Goal: Information Seeking & Learning: Compare options

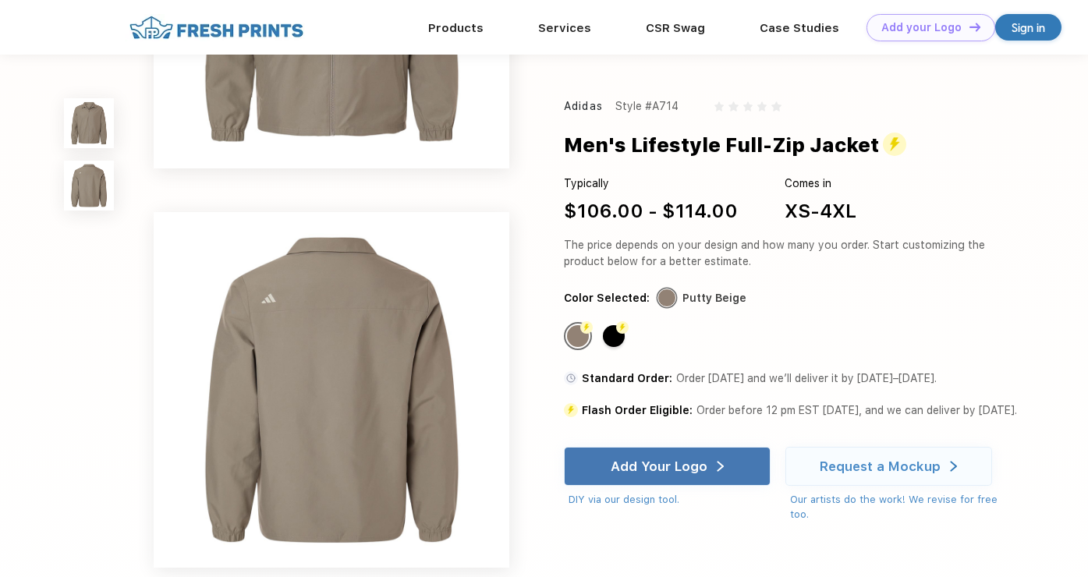
scroll to position [230, 0]
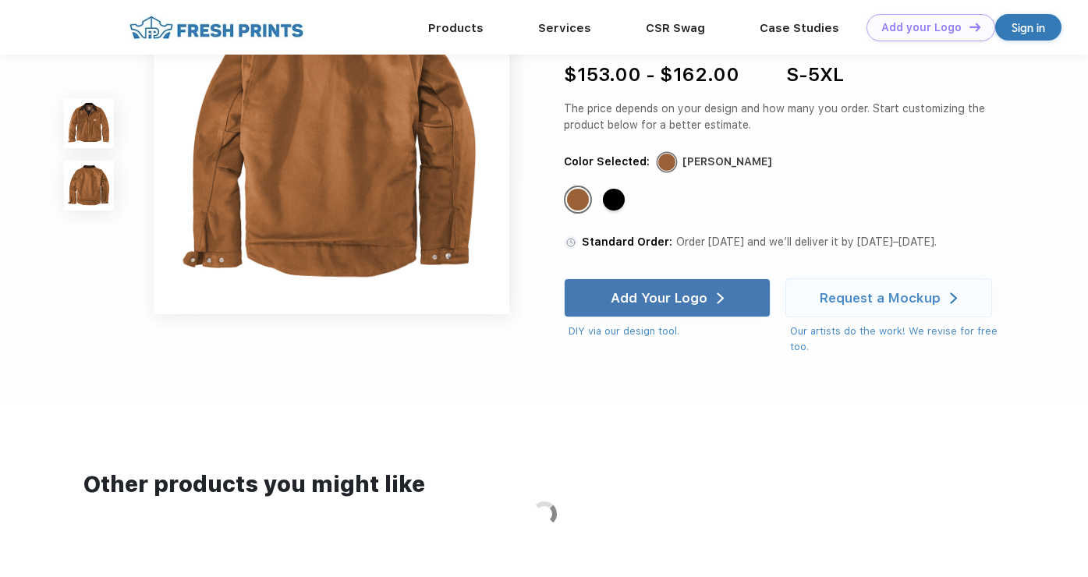
scroll to position [483, 0]
click at [614, 196] on div "Standard Color" at bounding box center [614, 201] width 22 height 22
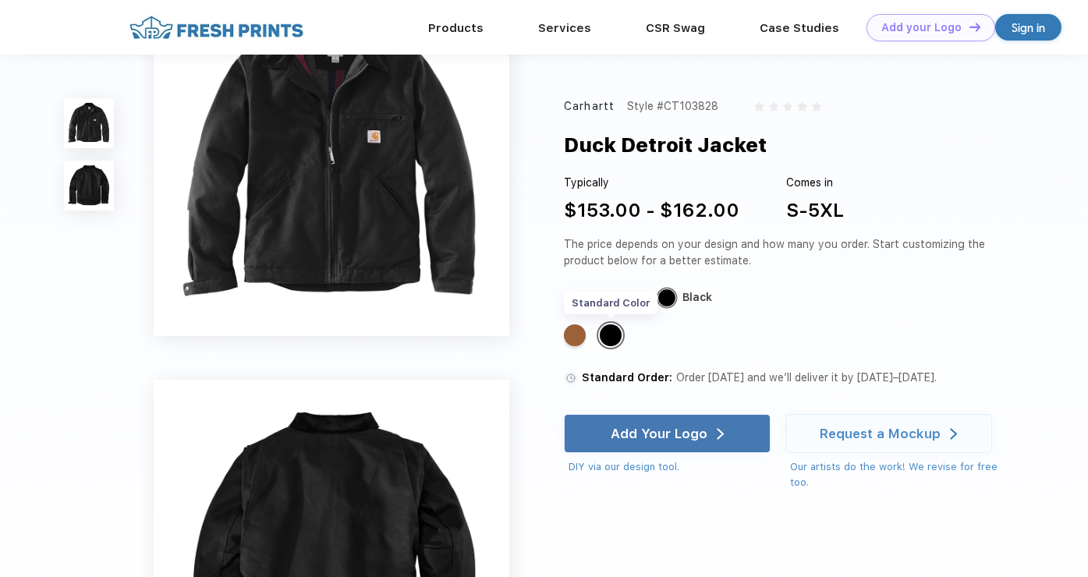
scroll to position [0, 0]
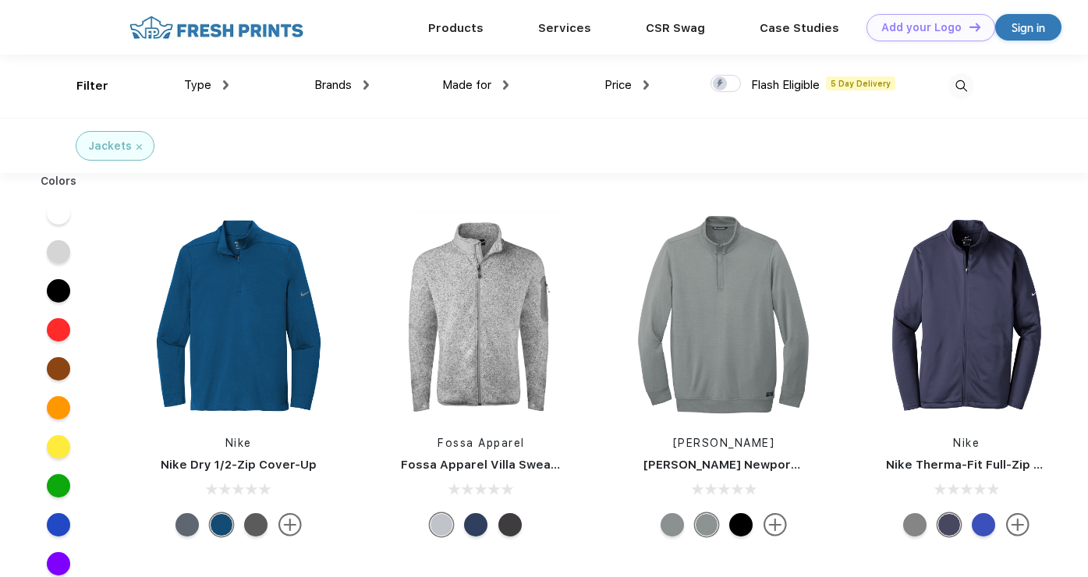
click at [503, 83] on img at bounding box center [505, 84] width 5 height 9
click at [436, 191] on div "Men" at bounding box center [435, 194] width 22 height 16
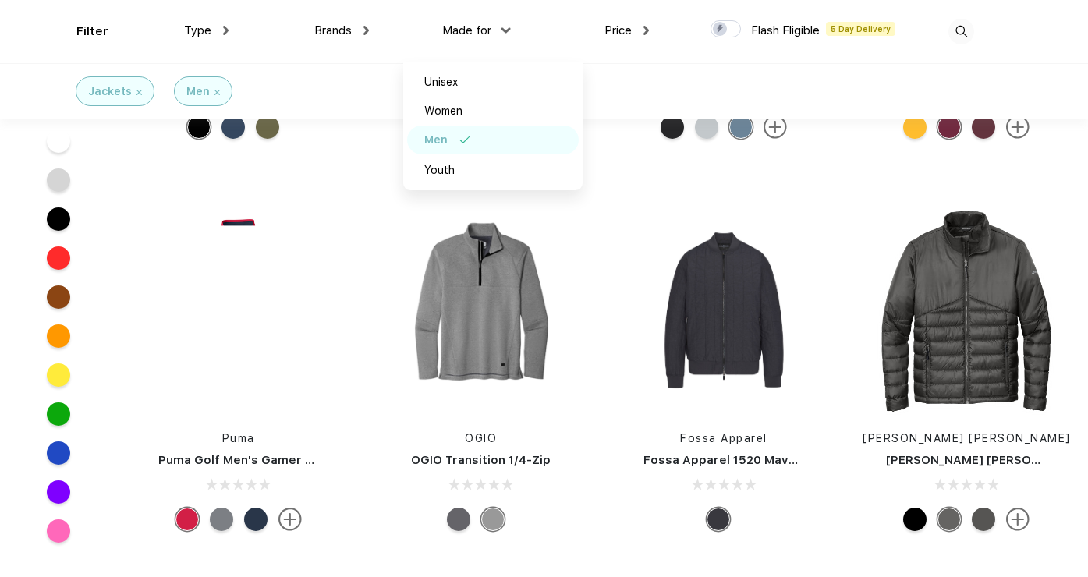
scroll to position [1067, 0]
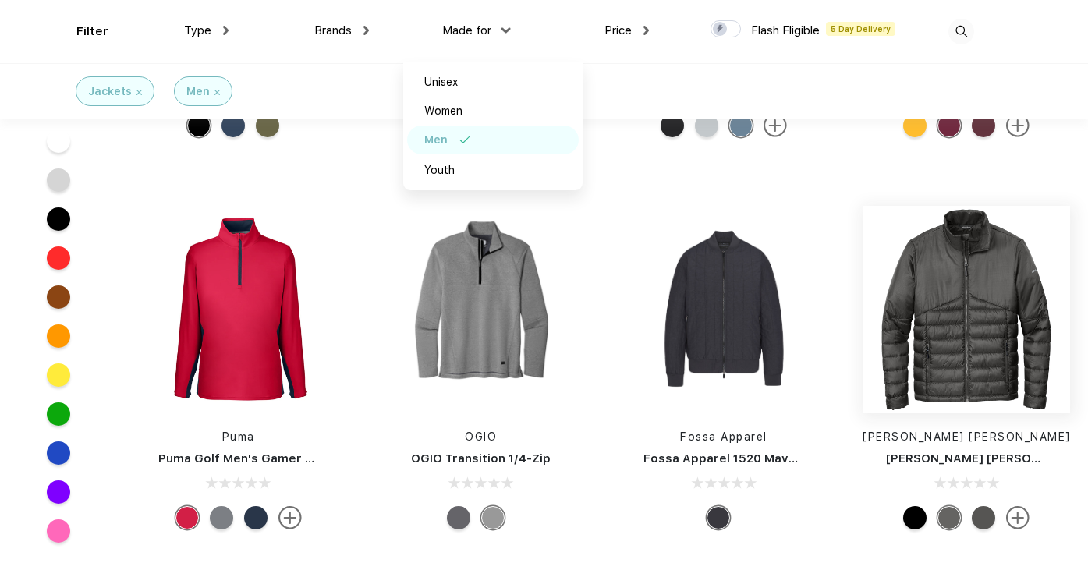
click at [971, 355] on img at bounding box center [966, 309] width 207 height 207
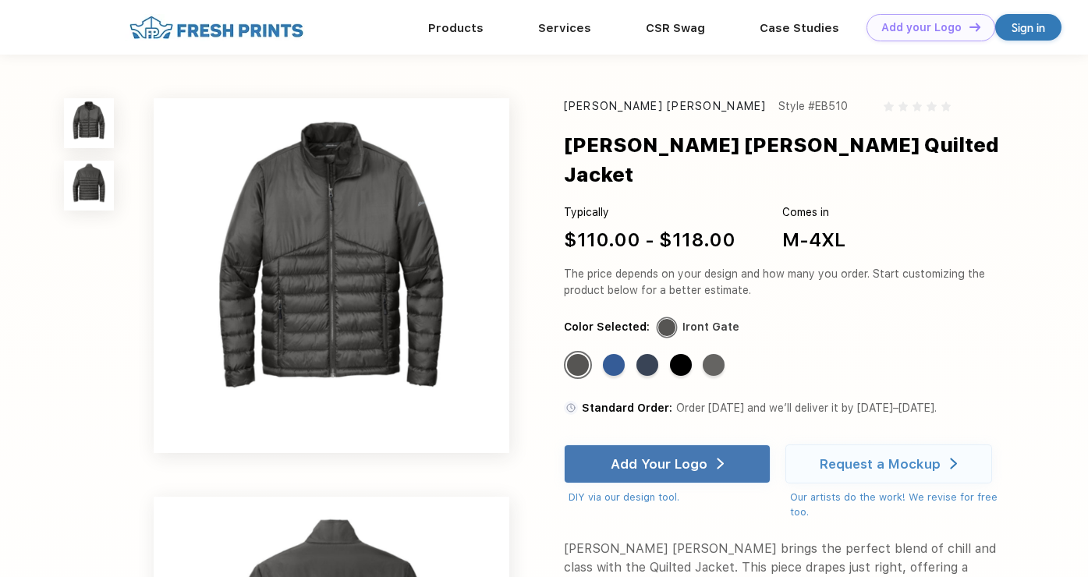
click at [383, 340] on img at bounding box center [331, 275] width 355 height 355
click at [685, 354] on div "Standard Color" at bounding box center [681, 365] width 22 height 22
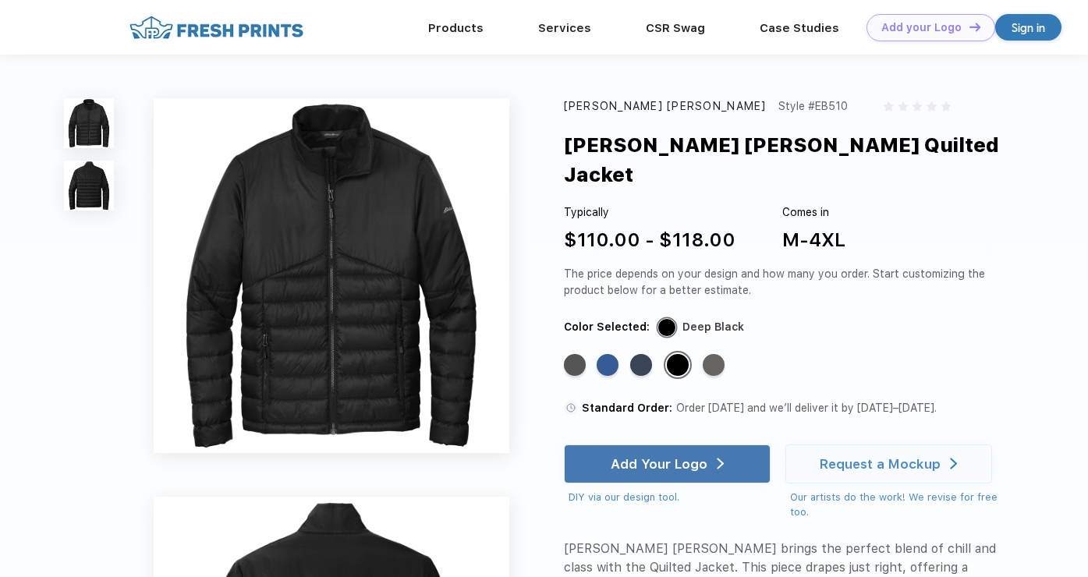
scroll to position [690, 0]
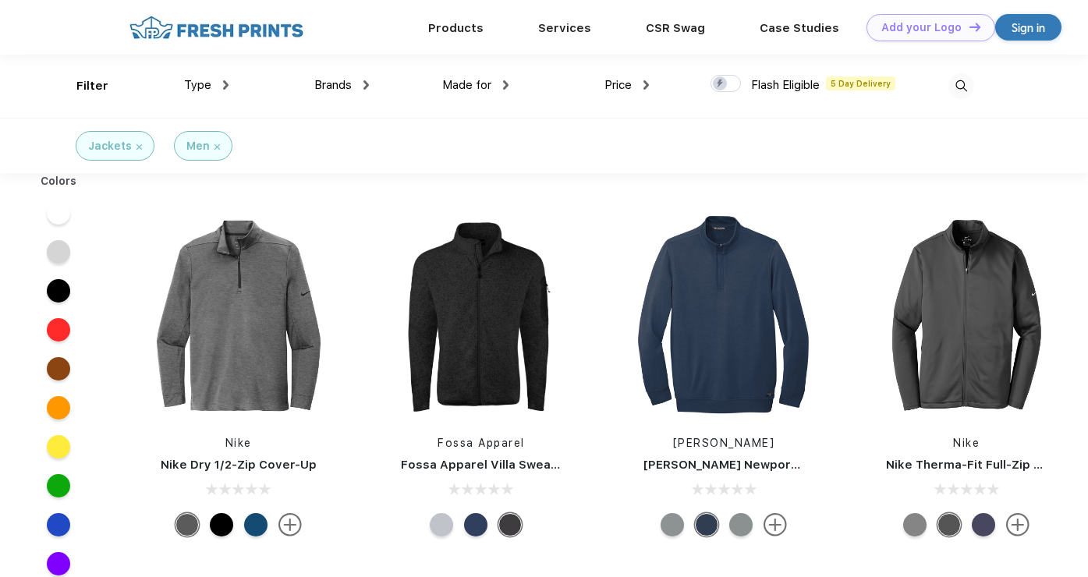
scroll to position [1, 0]
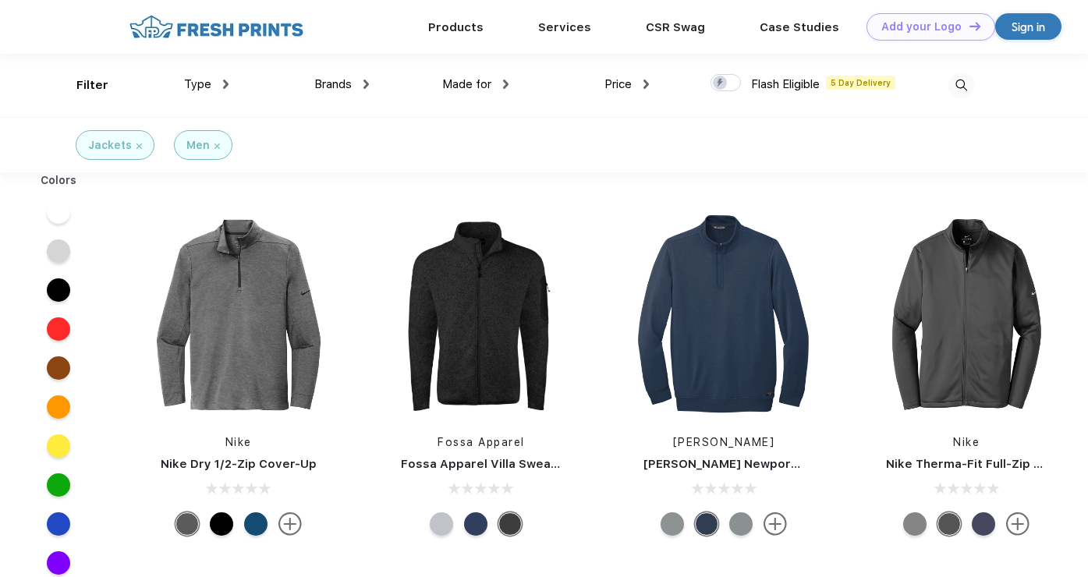
click at [497, 85] on div "Made for" at bounding box center [475, 85] width 66 height 18
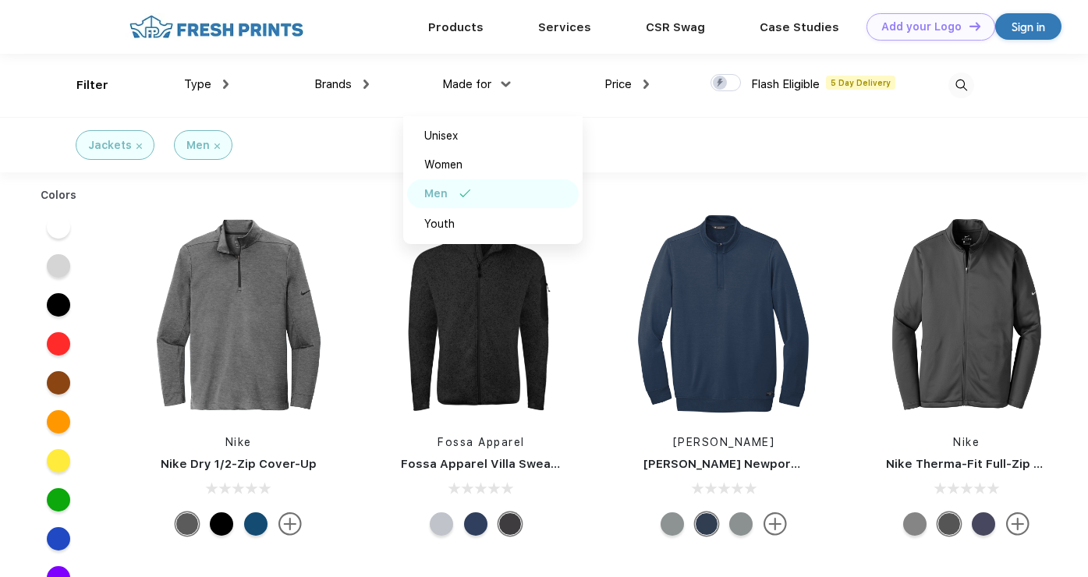
click at [459, 190] on img at bounding box center [465, 194] width 12 height 8
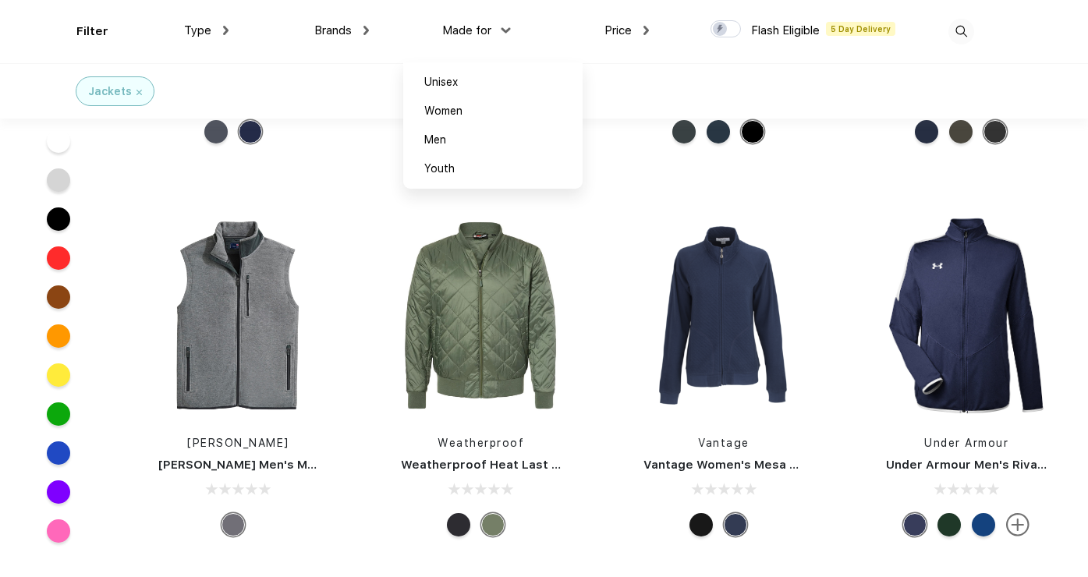
scroll to position [4991, 0]
click at [502, 335] on img at bounding box center [481, 315] width 207 height 207
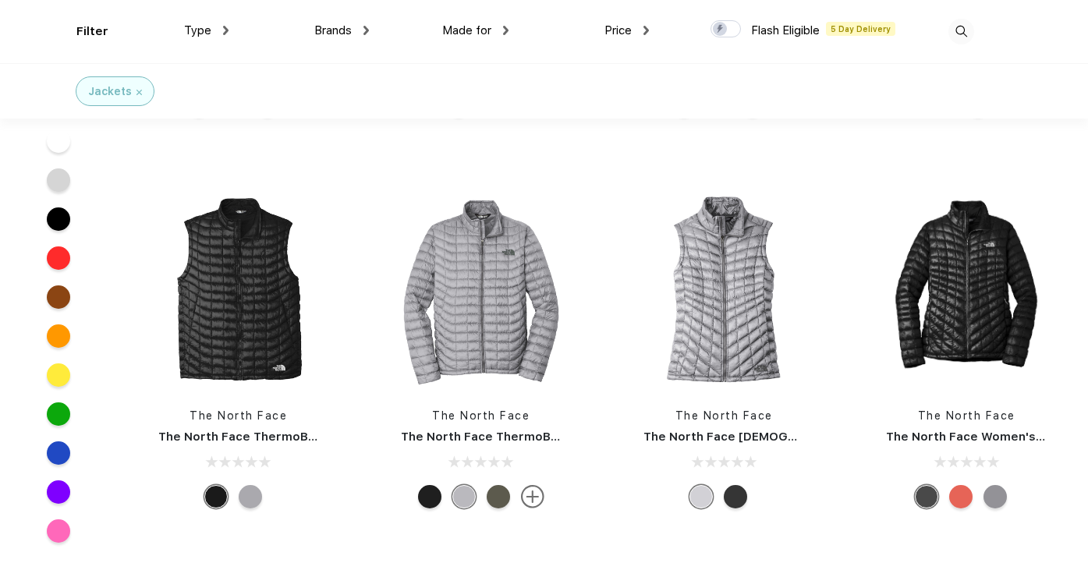
scroll to position [6198, 0]
click at [480, 314] on img at bounding box center [481, 287] width 207 height 207
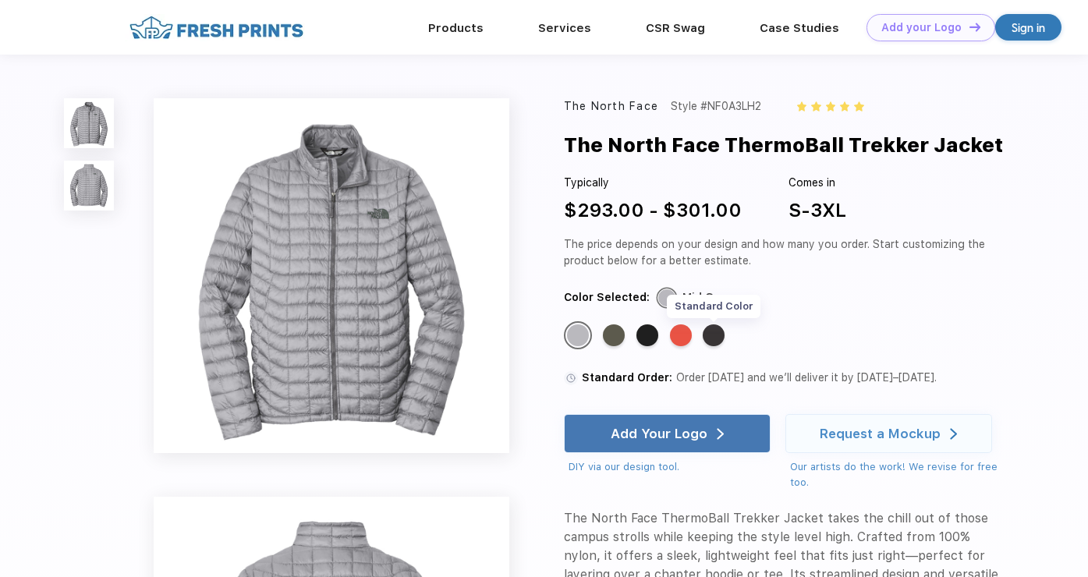
click at [724, 333] on div "Standard Color" at bounding box center [714, 335] width 22 height 22
